Goal: Task Accomplishment & Management: Manage account settings

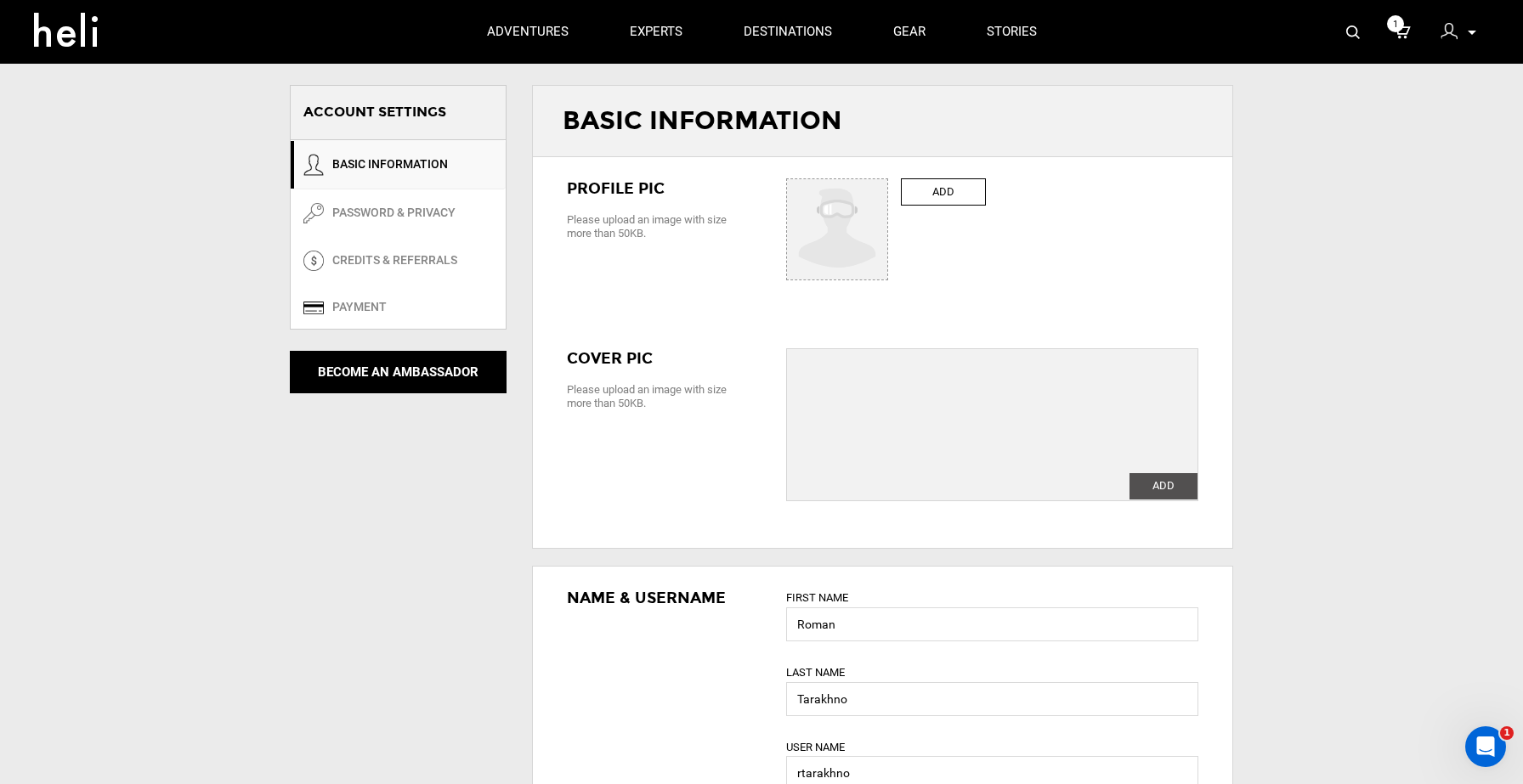
click at [188, 552] on div "ACCOUNT SETTINGS ACCOUNT SETTINGS BASIC INFORMATION PASSWORD & PRIVACY CREDITS …" at bounding box center [762, 785] width 1523 height 1570
type input "Roman"
type input "Tarakhno"
type input "rtarakhno"
type input "[EMAIL_ADDRESS][DOMAIN_NAME]"
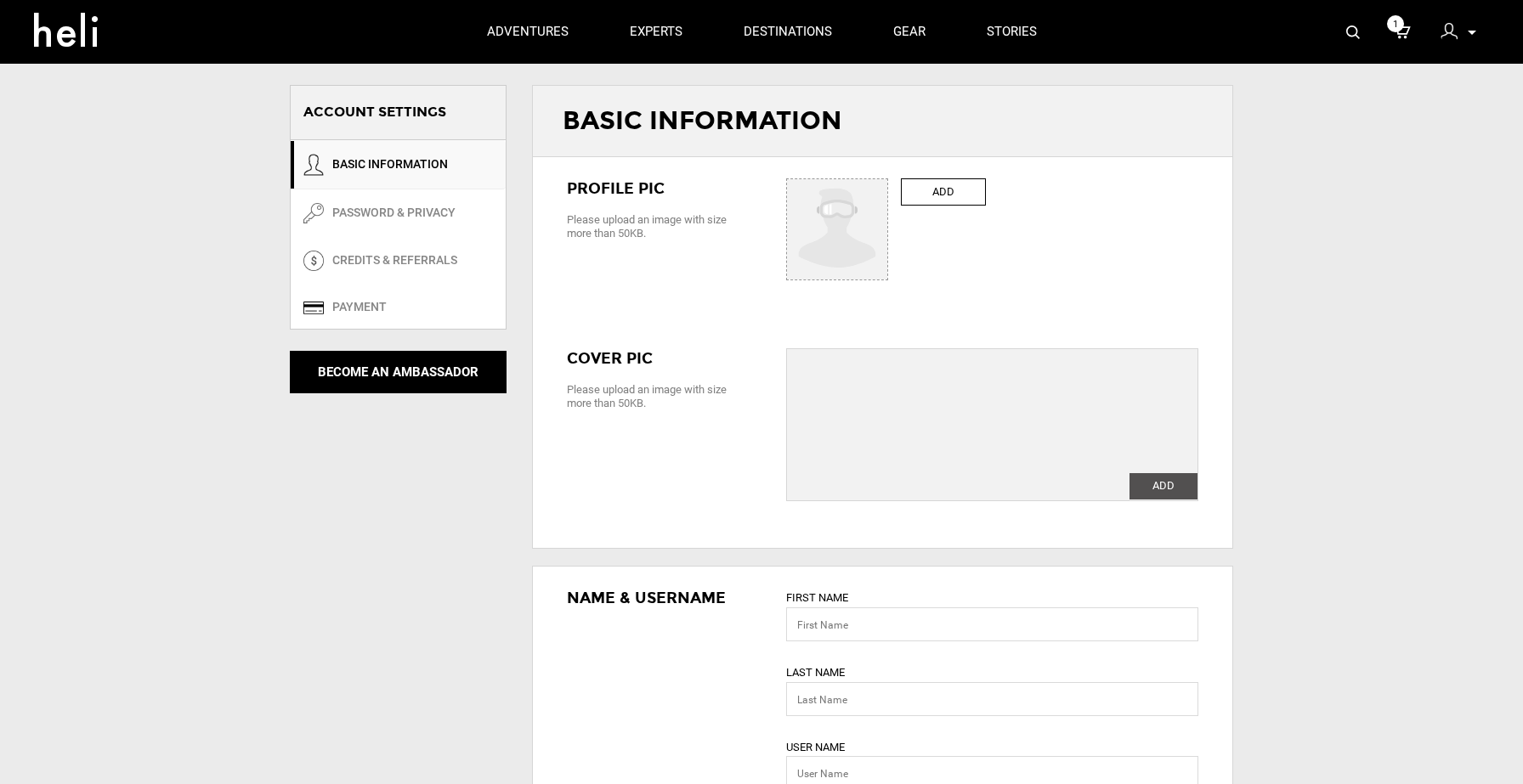
type input "[PHONE_NUMBER]"
click at [64, 38] on icon at bounding box center [72, 24] width 77 height 27
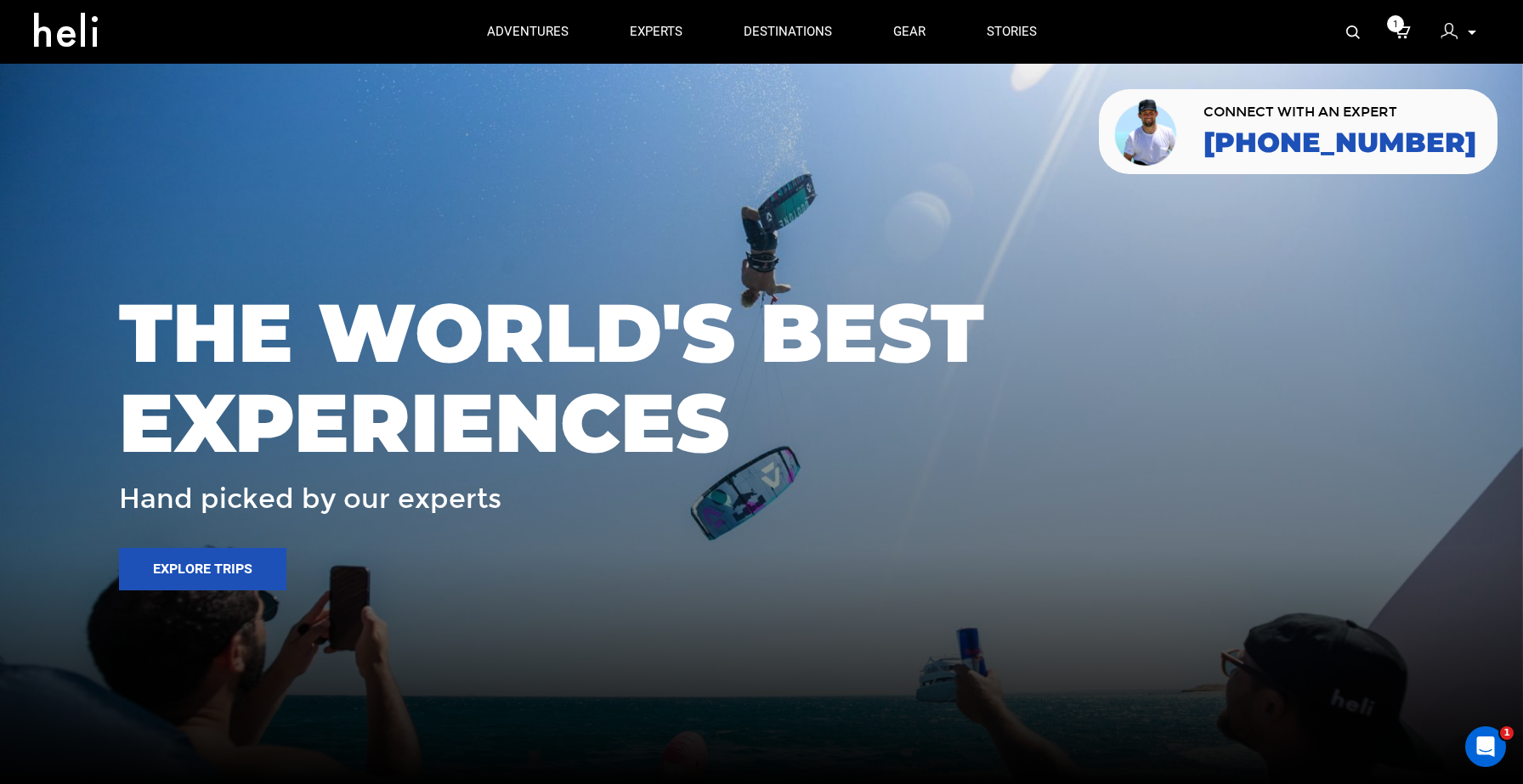
click at [438, 219] on div at bounding box center [762, 392] width 1523 height 784
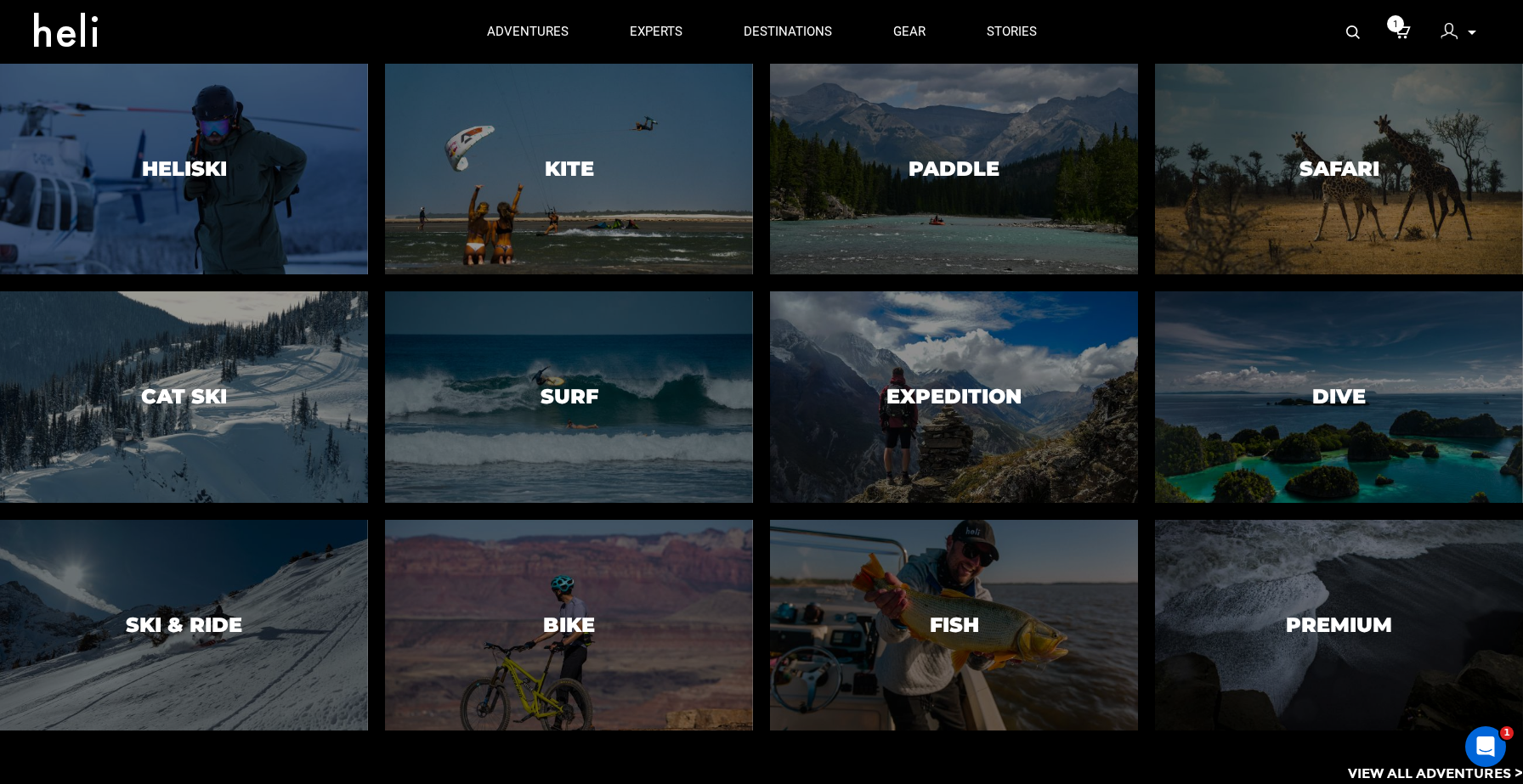
click at [1382, 775] on p "View All Adventures >" at bounding box center [1435, 775] width 175 height 20
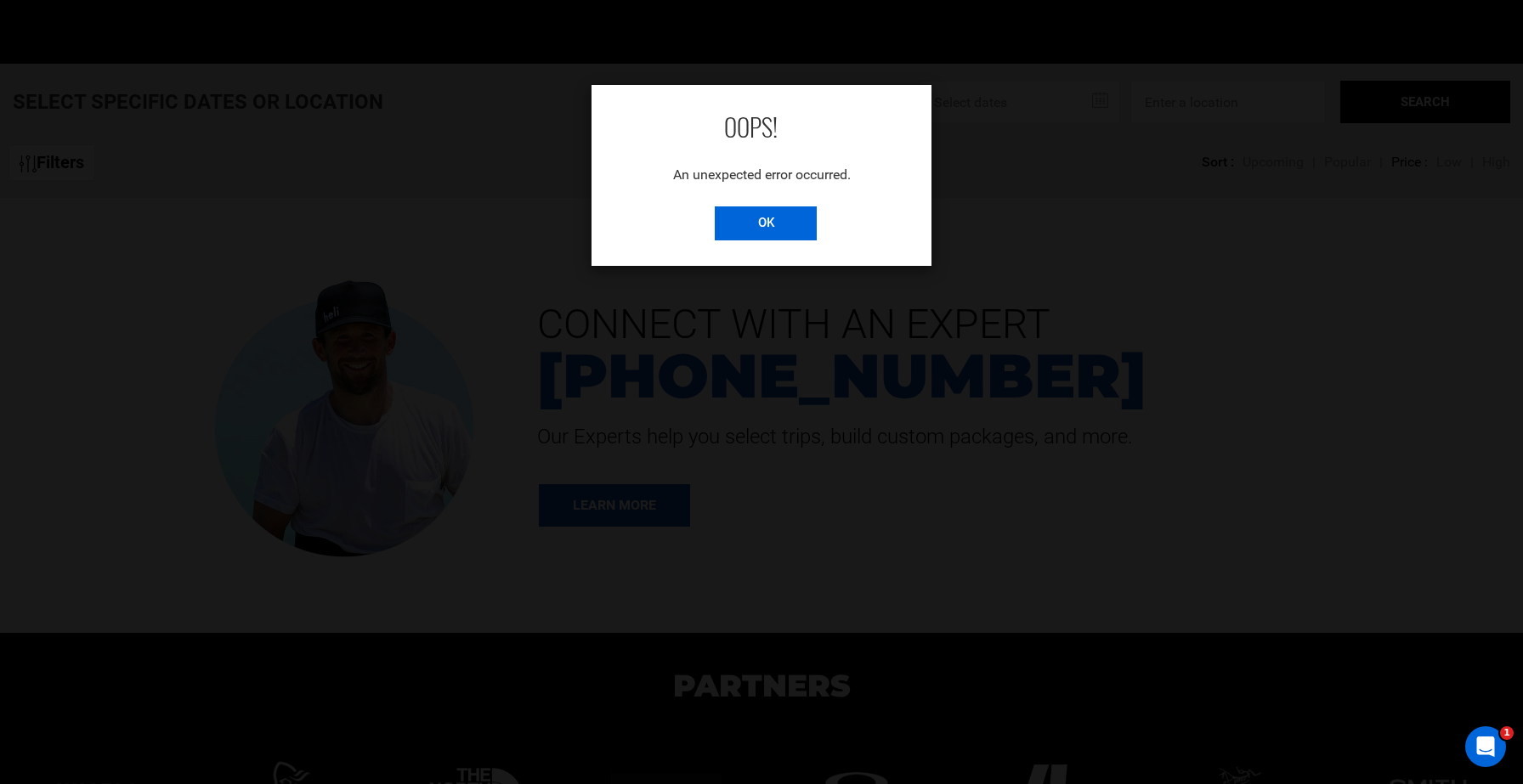
click at [766, 224] on input "OK" at bounding box center [765, 223] width 102 height 34
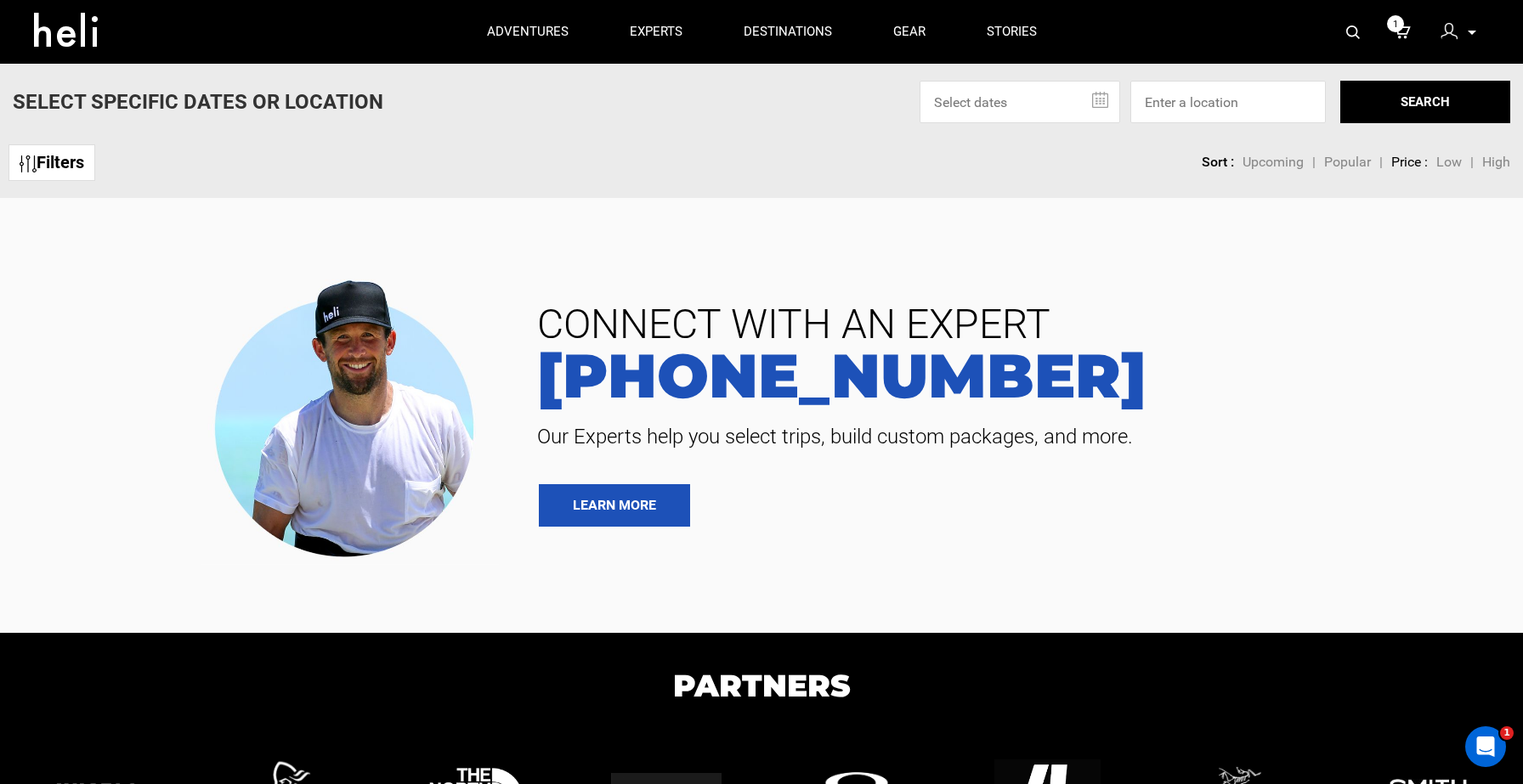
click at [694, 173] on div "Filters Activity ATVing Breath-work Camping Cat Skiing Day Hiking Deep Sea Fish…" at bounding box center [762, 185] width 1523 height 25
